Goal: Task Accomplishment & Management: Use online tool/utility

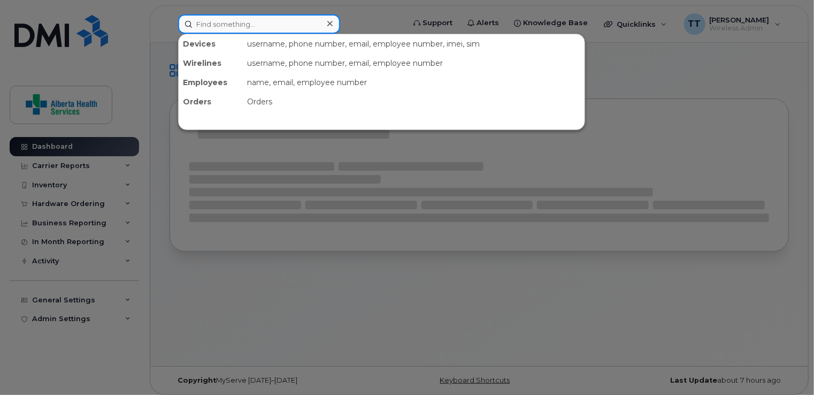
paste input "[PHONE_NUMBER]"
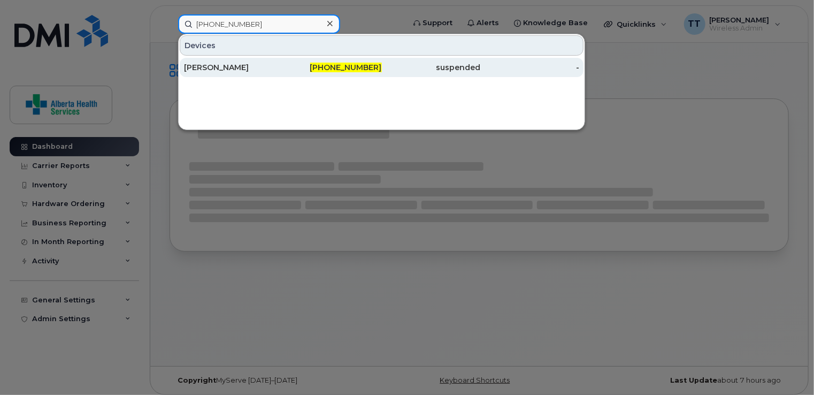
type input "[PHONE_NUMBER]"
click at [214, 66] on div "[PERSON_NAME]" at bounding box center [233, 67] width 99 height 11
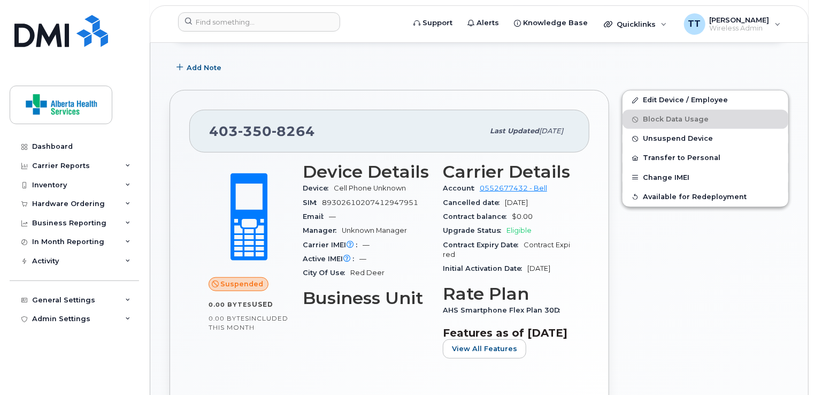
scroll to position [214, 0]
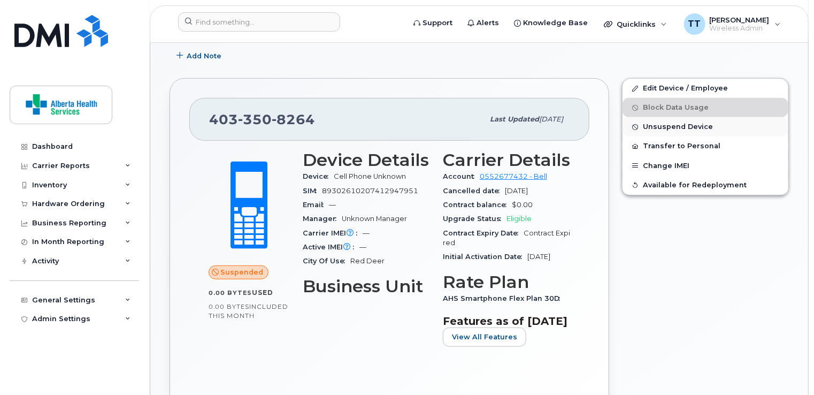
click at [674, 127] on span "Unsuspend Device" at bounding box center [678, 127] width 70 height 8
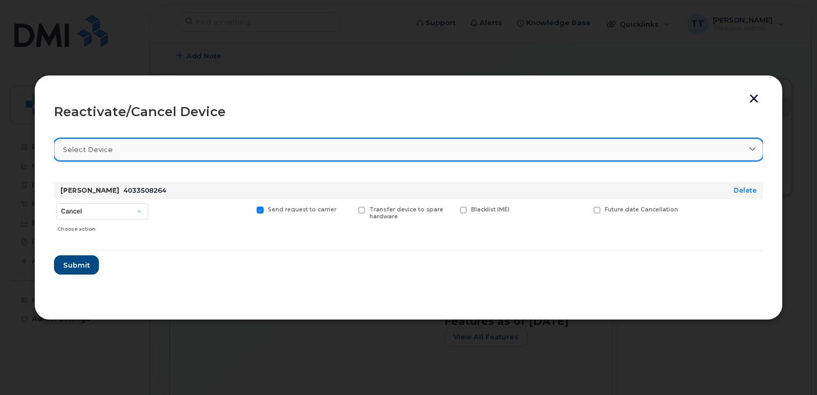
click at [252, 148] on div "Select device" at bounding box center [408, 149] width 691 height 10
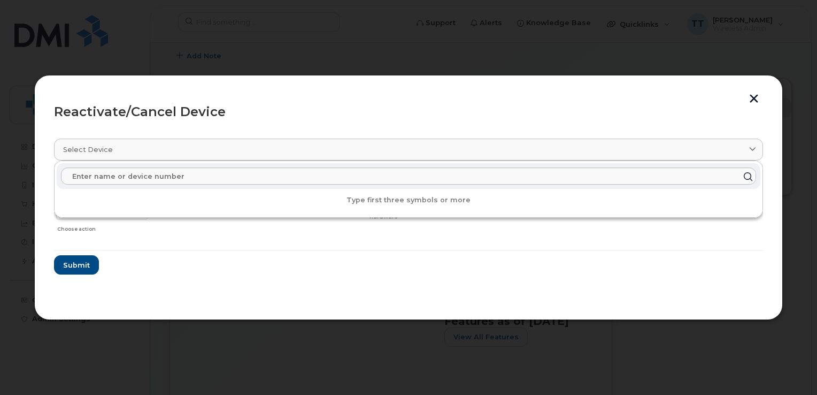
click at [231, 229] on div at bounding box center [202, 218] width 99 height 38
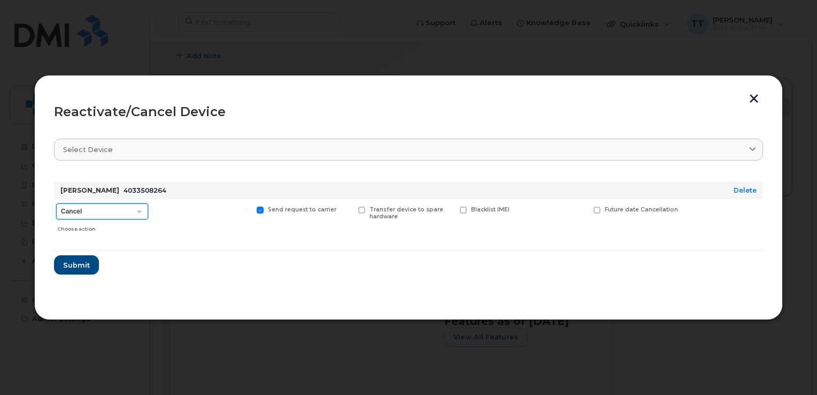
click at [118, 210] on select "Cancel Suspend - Extend Suspension Reactivate" at bounding box center [102, 211] width 92 height 16
select select "[object Object]"
click at [56, 203] on select "Cancel Suspend - Extend Suspension Reactivate" at bounding box center [102, 211] width 92 height 16
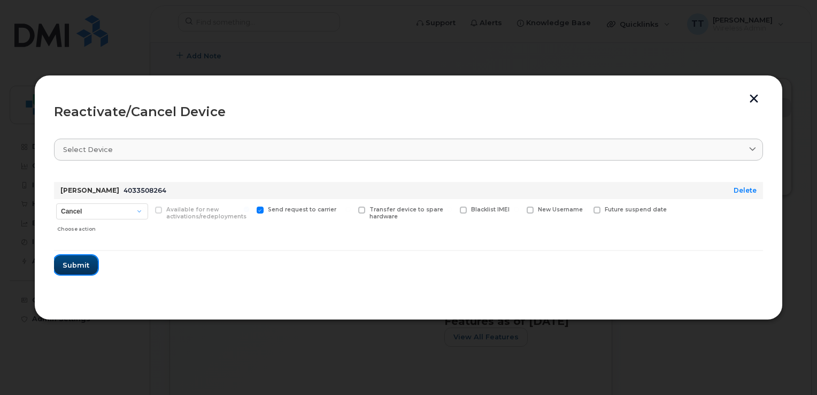
click at [81, 261] on span "Submit" at bounding box center [76, 265] width 27 height 10
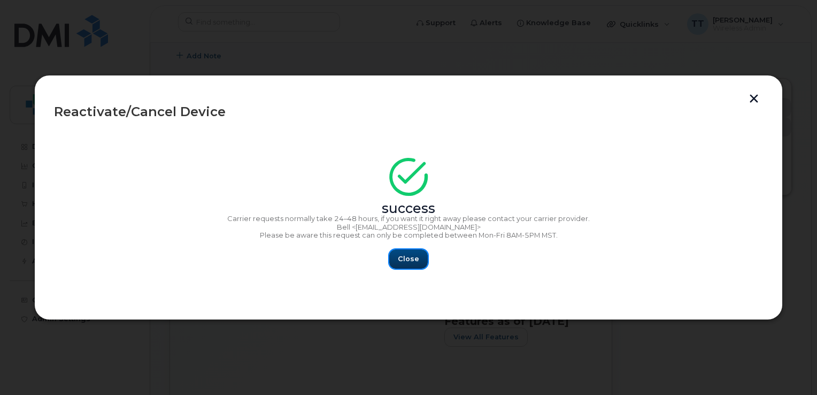
click at [413, 255] on span "Close" at bounding box center [408, 258] width 21 height 10
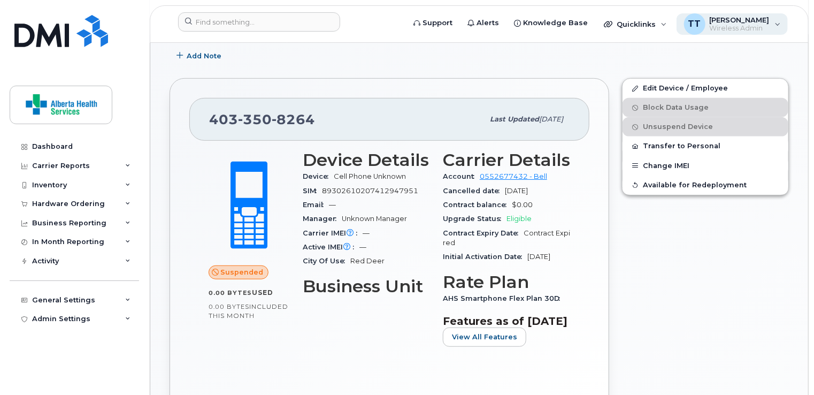
click at [753, 22] on span "[PERSON_NAME]" at bounding box center [740, 20] width 60 height 9
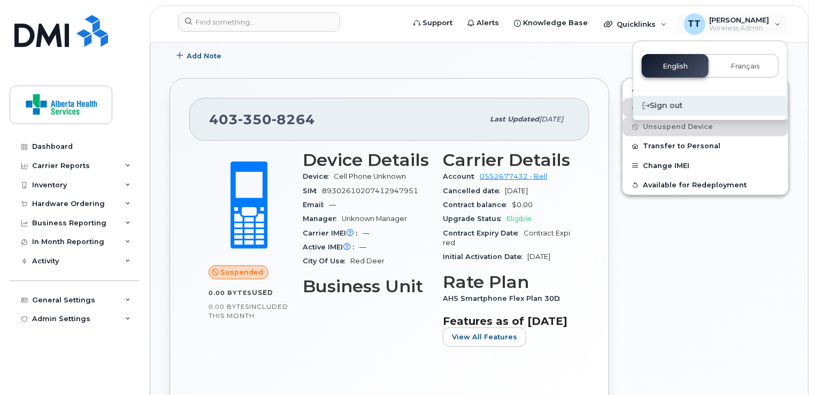
click at [661, 110] on div "Sign out" at bounding box center [710, 106] width 154 height 20
